Goal: Download file/media

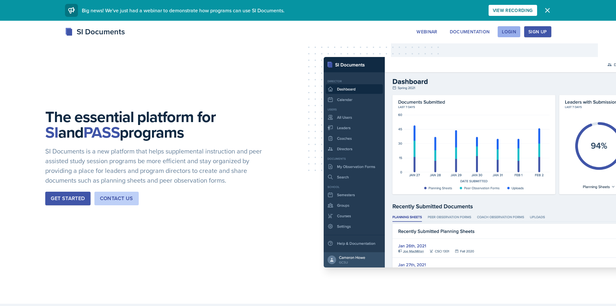
click at [509, 32] on div "Login" at bounding box center [509, 31] width 14 height 5
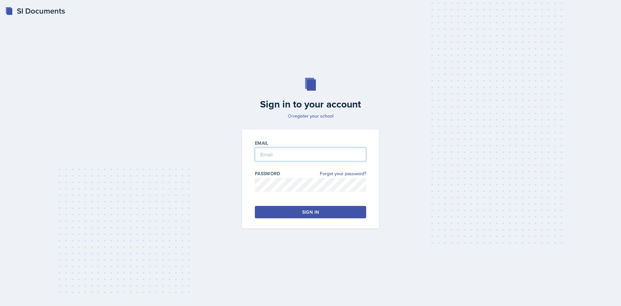
click at [278, 148] on input "email" at bounding box center [310, 155] width 111 height 14
type input "[EMAIL_ADDRESS][DOMAIN_NAME]"
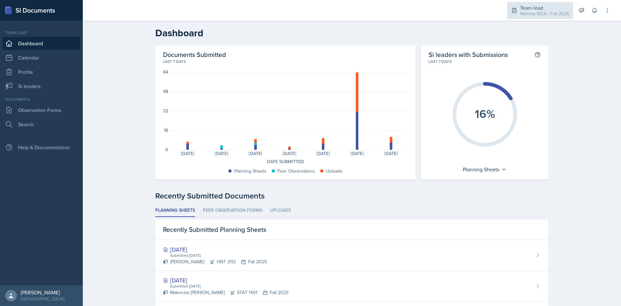
click at [517, 16] on div "Team lead Mamma SI/LA / Fall 2025" at bounding box center [540, 10] width 66 height 17
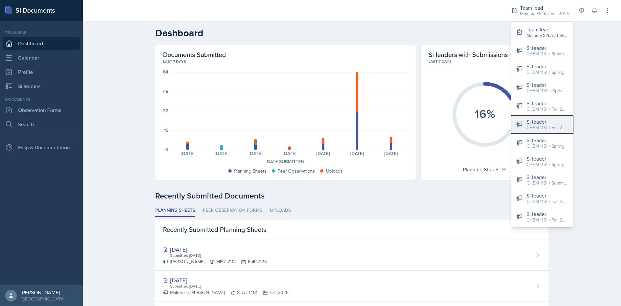
click at [553, 127] on div "CHEM 1151 / Fall 2025" at bounding box center [547, 127] width 41 height 7
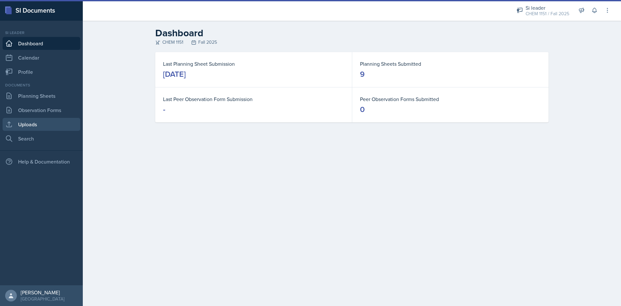
click at [46, 124] on link "Uploads" at bounding box center [42, 124] width 78 height 13
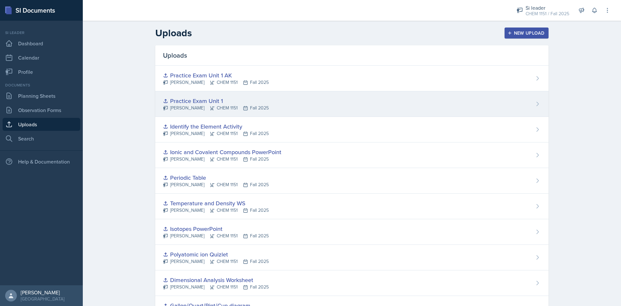
click at [268, 99] on div "Practice Exam Unit 1 [PERSON_NAME] CHEM 1151 Fall 2025" at bounding box center [351, 104] width 393 height 26
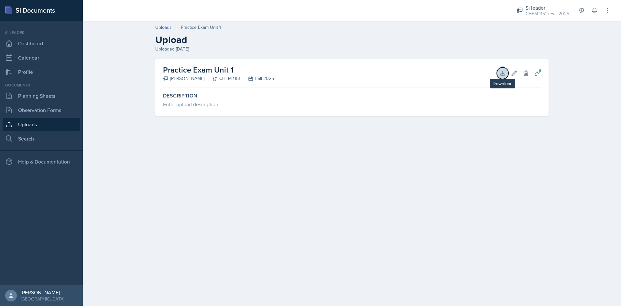
click at [506, 75] on button "Download" at bounding box center [503, 73] width 12 height 12
click at [270, 78] on div "Practice Exam Unit 1 [PERSON_NAME] CHEM 1151 Fall 2025 Download Edit Delete Pla…" at bounding box center [352, 73] width 378 height 28
click at [165, 26] on link "Uploads" at bounding box center [163, 27] width 16 height 7
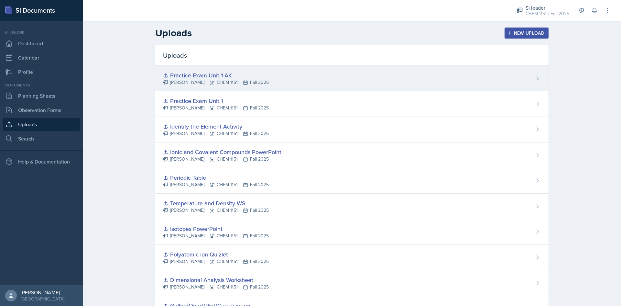
click at [321, 79] on div "Practice Exam Unit 1 AK [PERSON_NAME] CHEM 1151 Fall 2025" at bounding box center [351, 79] width 393 height 26
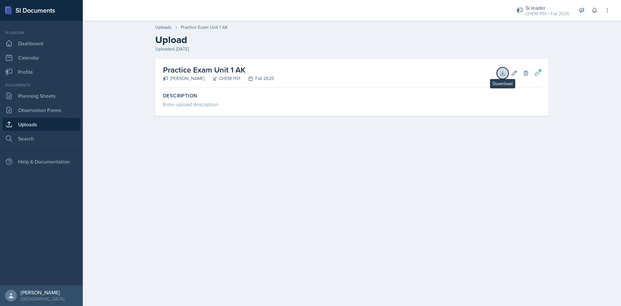
click at [505, 75] on icon at bounding box center [502, 73] width 6 height 6
